Goal: Use online tool/utility: Utilize a website feature to perform a specific function

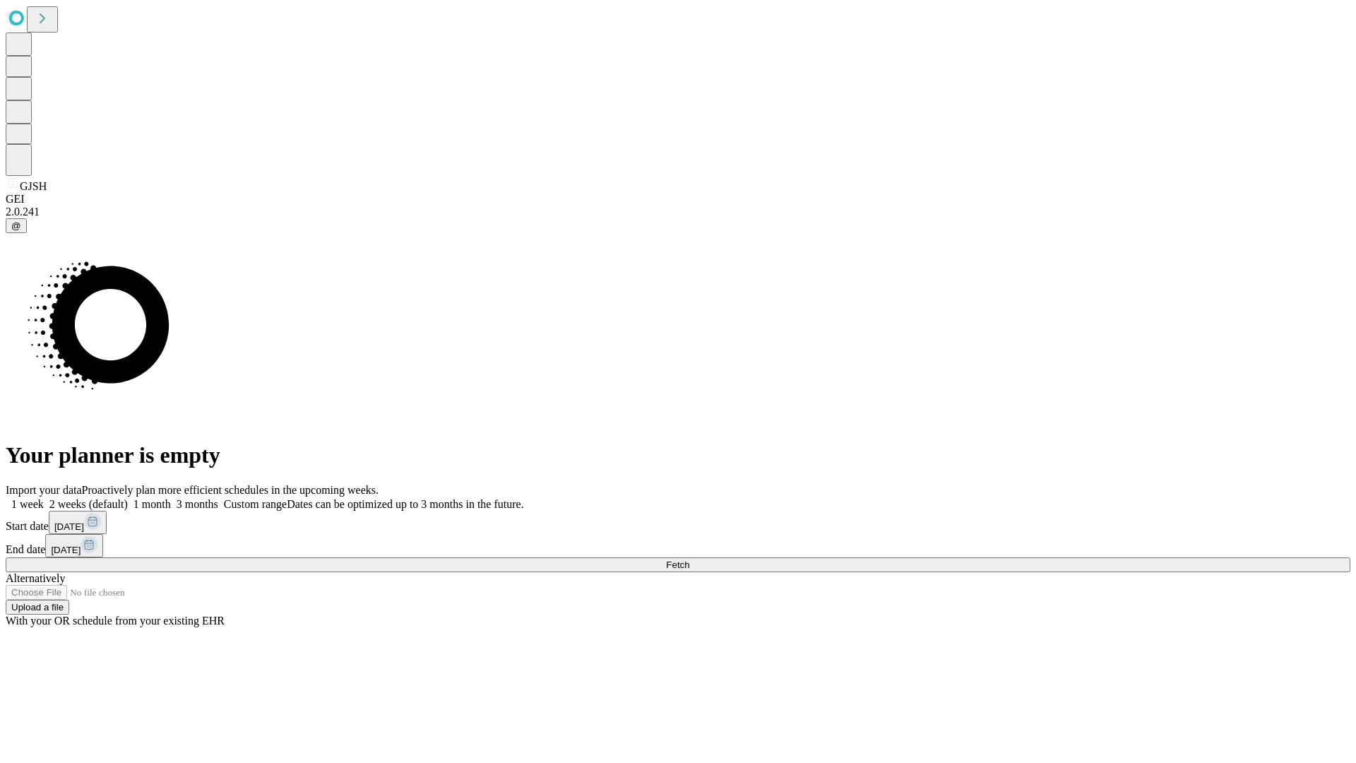
click at [689, 559] on span "Fetch" at bounding box center [677, 564] width 23 height 11
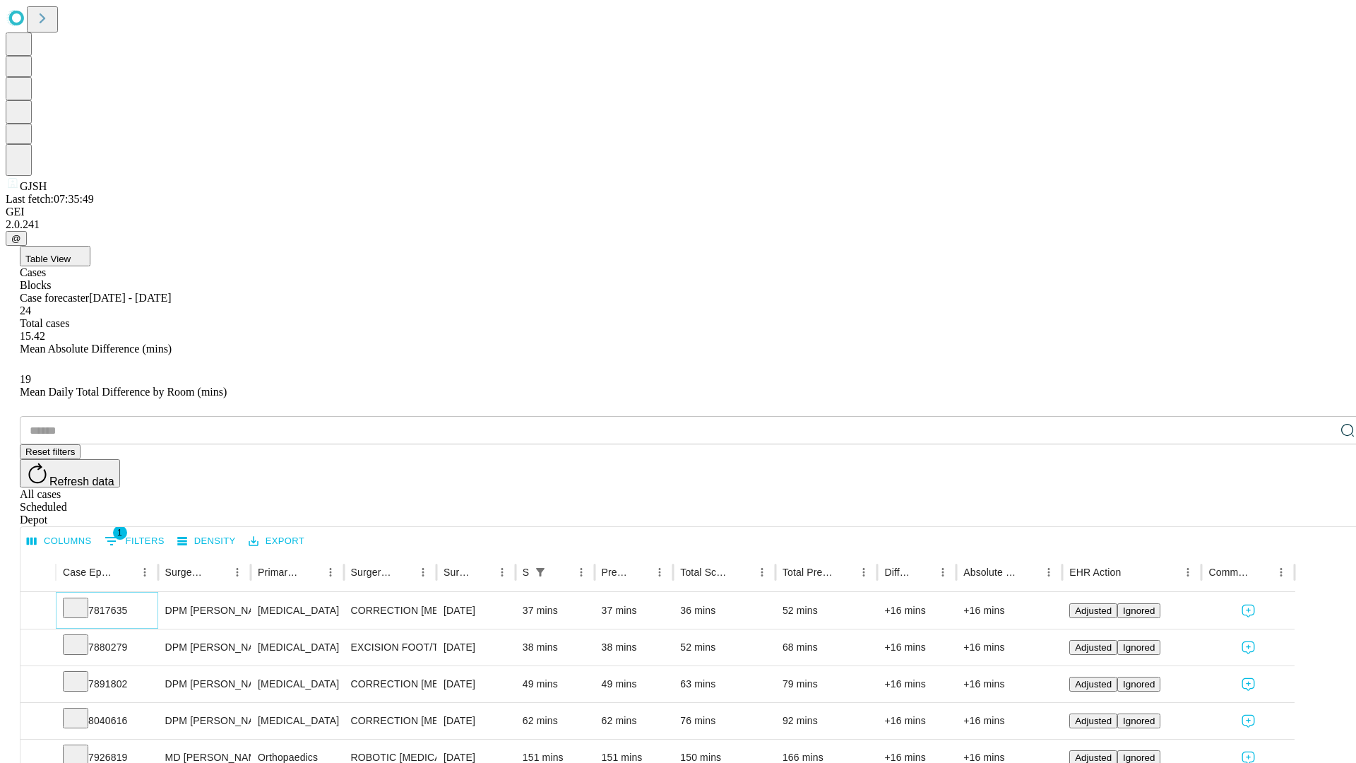
click at [83, 600] on icon at bounding box center [76, 607] width 14 height 14
